Goal: Transaction & Acquisition: Purchase product/service

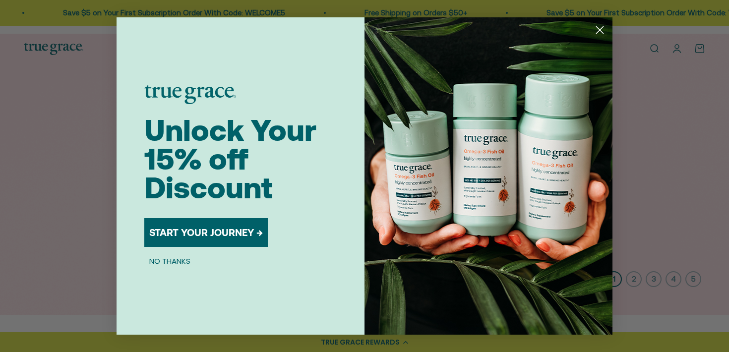
click at [597, 28] on circle "Close dialog" at bounding box center [600, 30] width 16 height 16
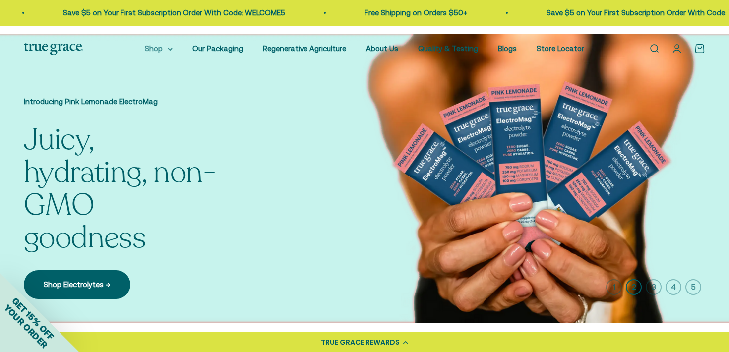
click at [165, 43] on summary "Shop" at bounding box center [159, 49] width 28 height 12
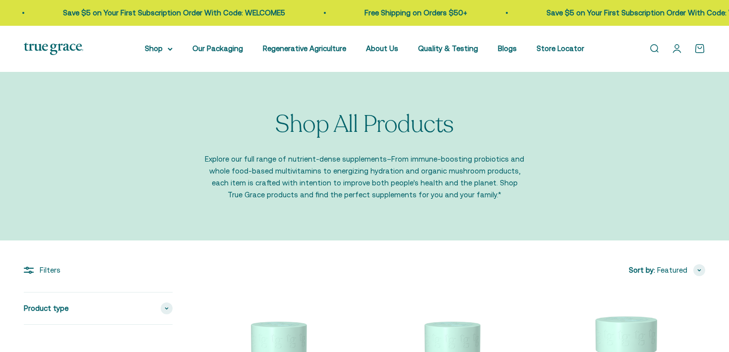
click at [165, 43] on summary "Shop" at bounding box center [159, 49] width 28 height 12
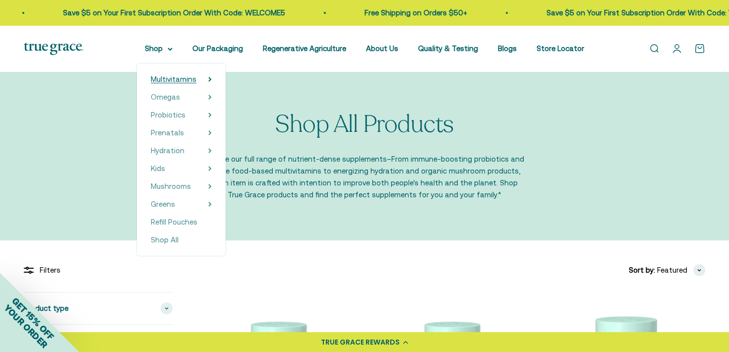
click at [196, 75] on span "Multivitamins" at bounding box center [174, 79] width 46 height 8
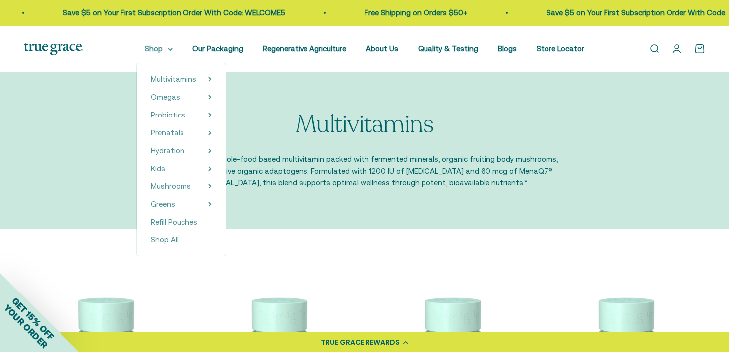
click at [173, 45] on summary "Shop" at bounding box center [159, 49] width 28 height 12
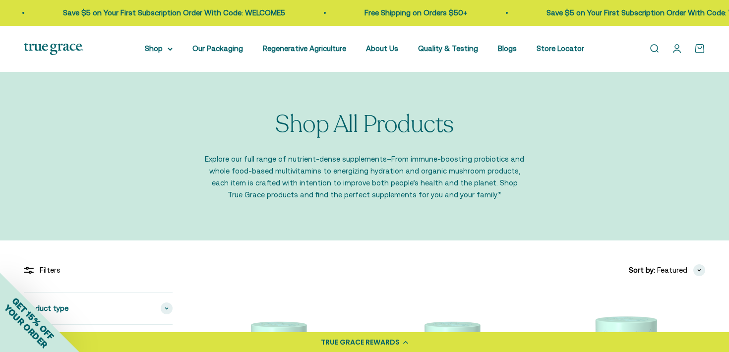
click at [660, 43] on link "Open search" at bounding box center [654, 48] width 11 height 11
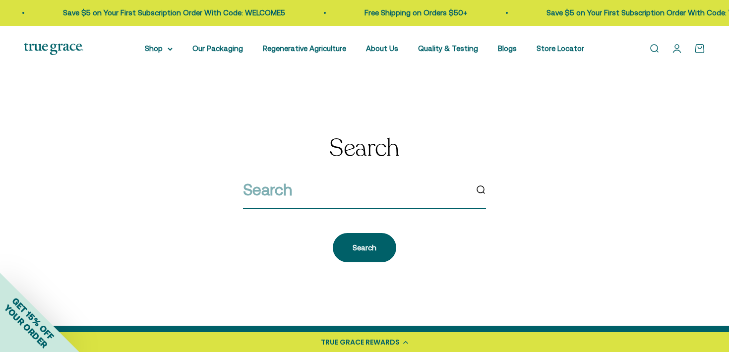
click at [466, 177] on input "search" at bounding box center [355, 189] width 224 height 25
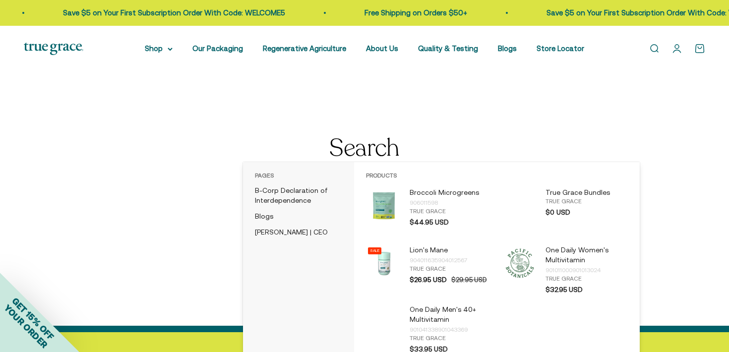
type input "b 12"
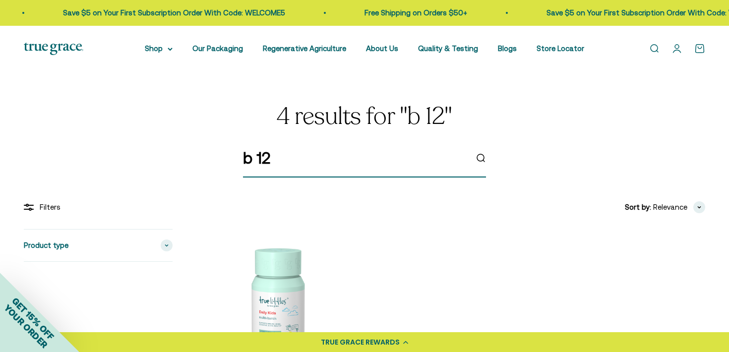
click at [246, 145] on input "b 12" at bounding box center [355, 157] width 224 height 25
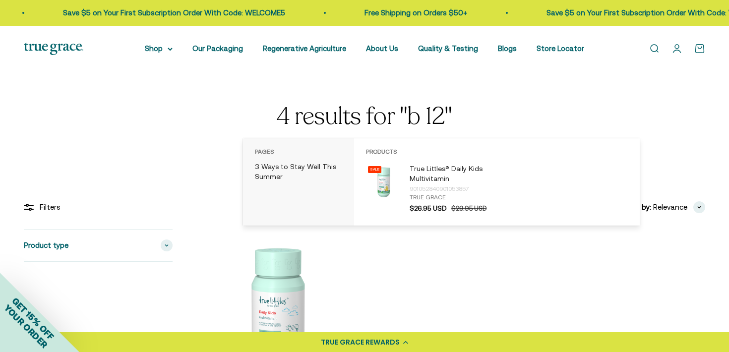
type input "vitamin B 12"
